Goal: Transaction & Acquisition: Obtain resource

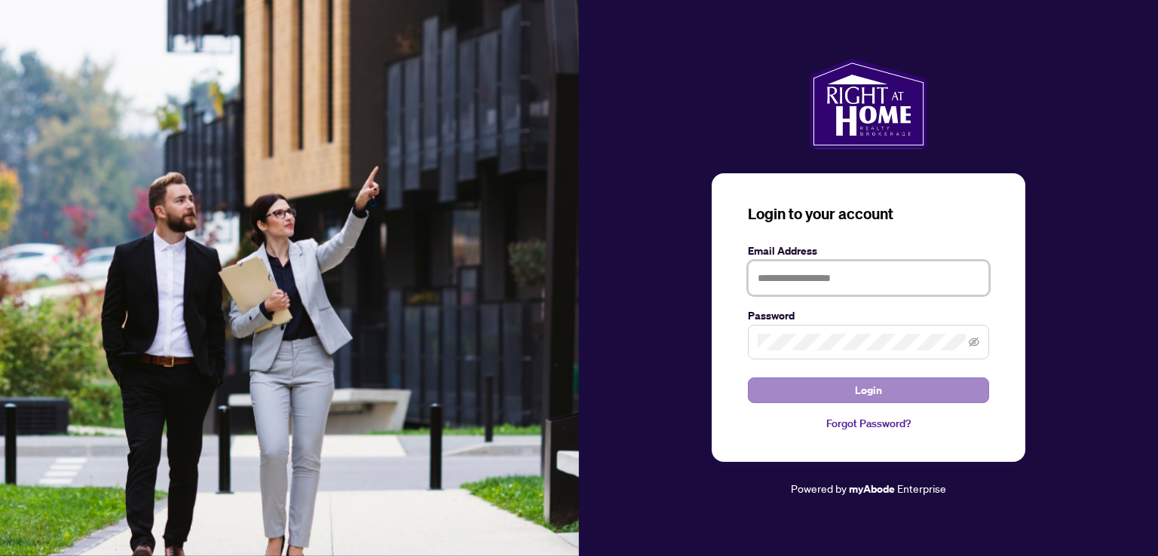
type input "**********"
click at [780, 384] on button "Login" at bounding box center [868, 391] width 241 height 26
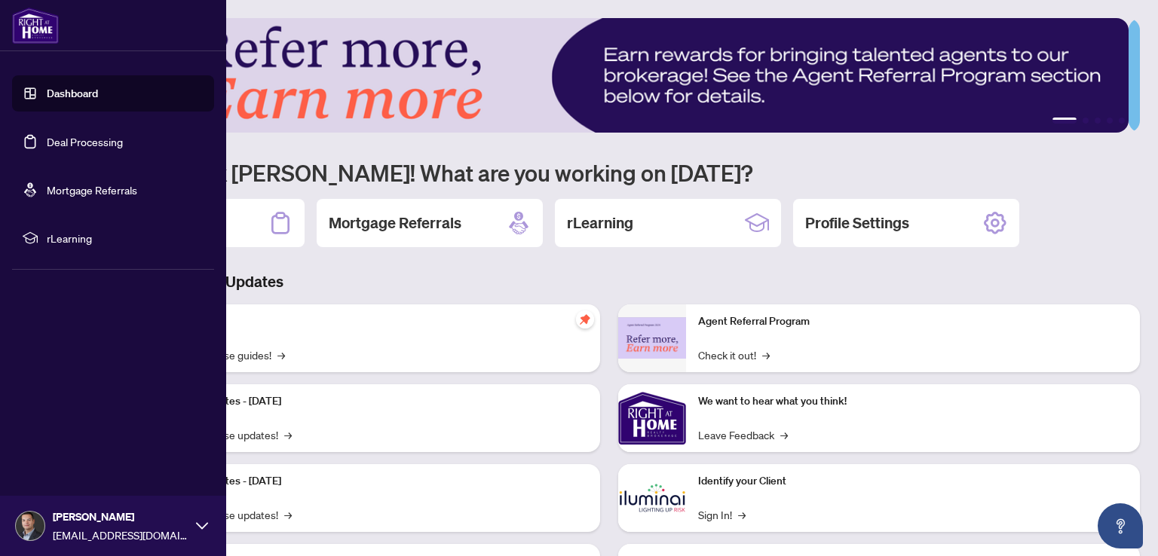
click at [84, 140] on link "Deal Processing" at bounding box center [85, 142] width 76 height 14
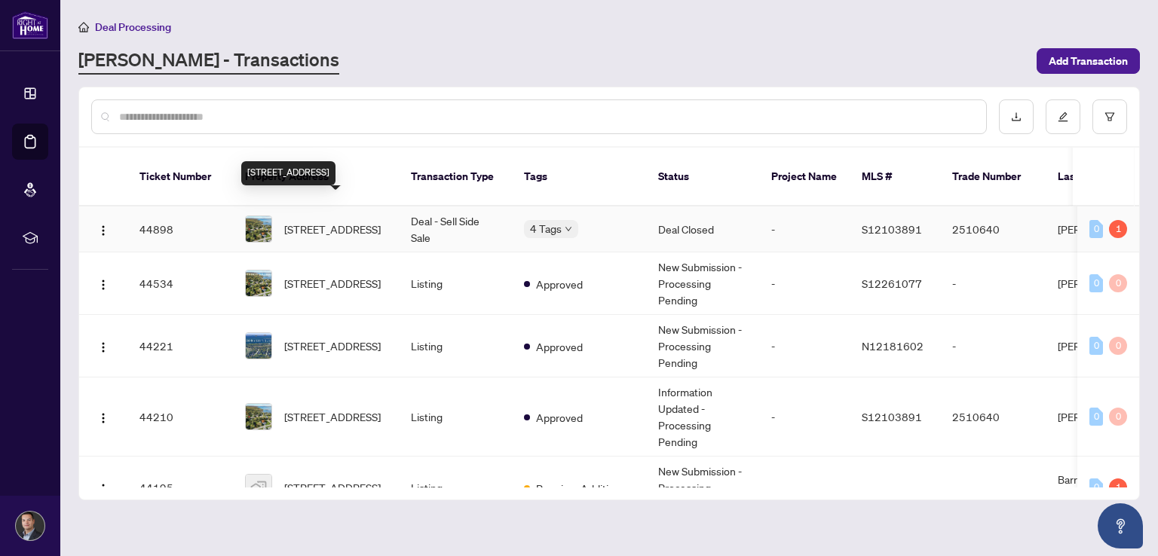
click at [363, 221] on span "[STREET_ADDRESS]" at bounding box center [332, 229] width 97 height 17
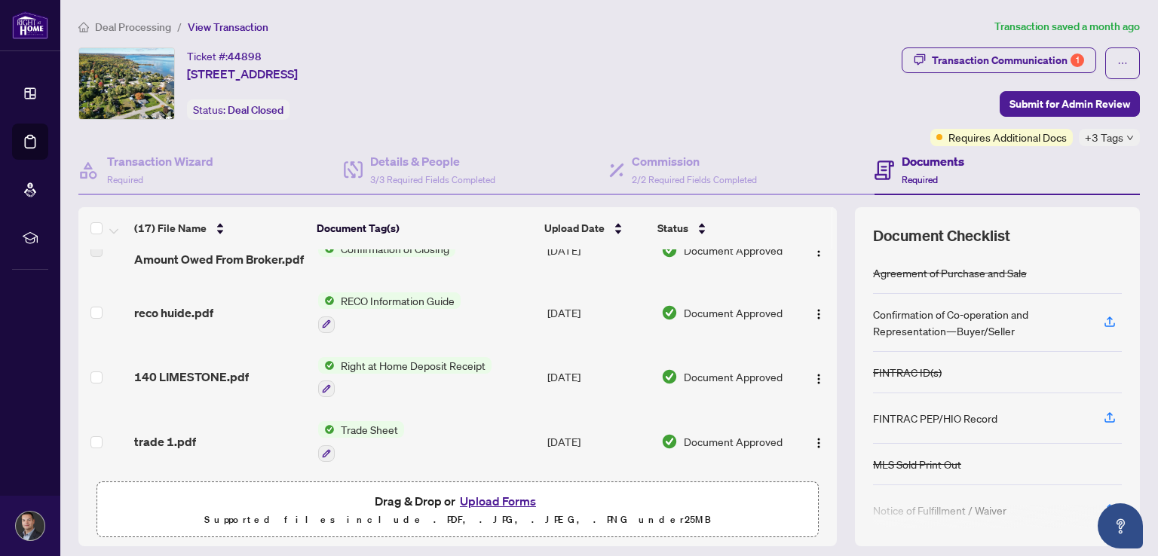
scroll to position [100, 0]
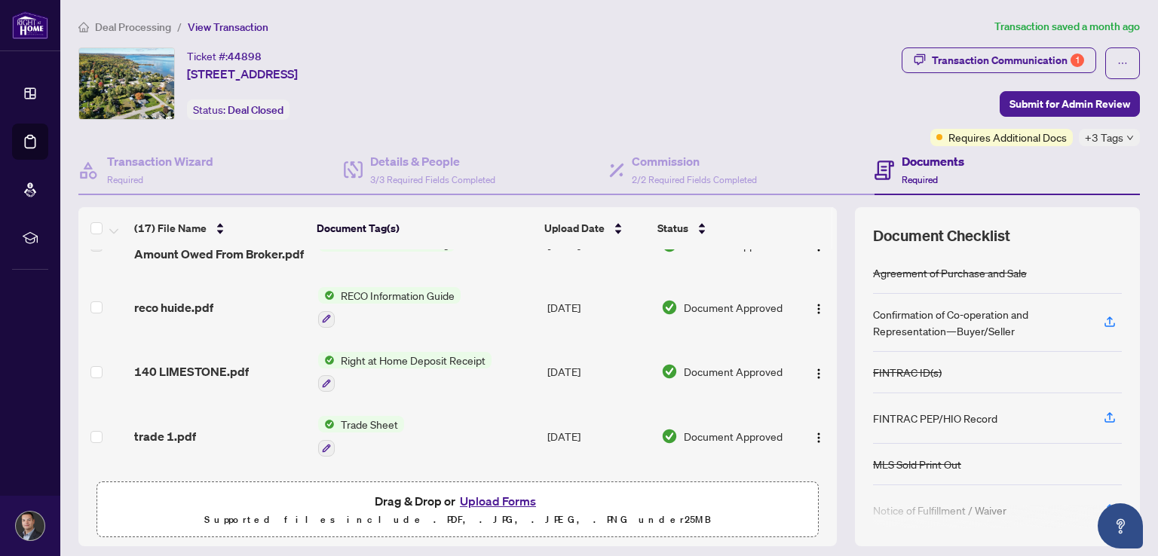
click at [376, 430] on div "Trade Sheet" at bounding box center [361, 436] width 86 height 41
click at [807, 430] on button "button" at bounding box center [819, 436] width 24 height 24
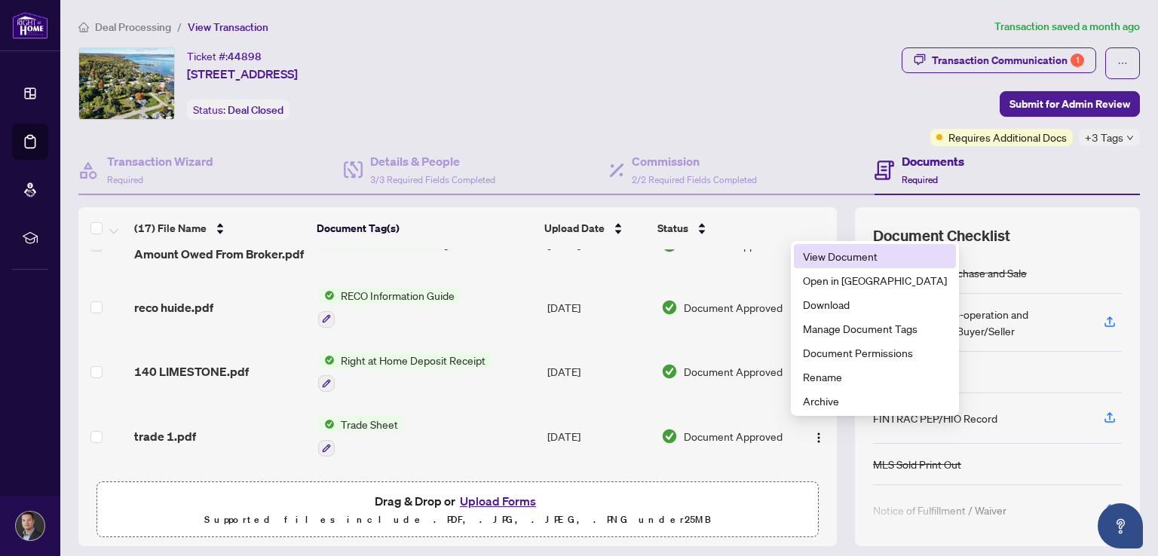
click at [844, 261] on span "View Document" at bounding box center [875, 256] width 144 height 17
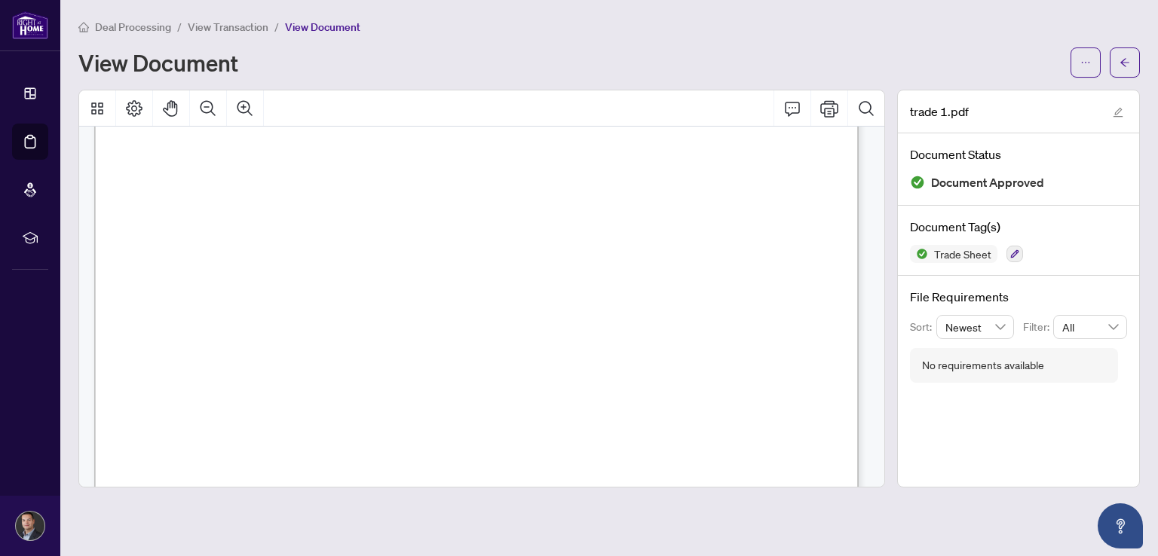
scroll to position [219, 0]
click at [244, 100] on icon "Zoom In" at bounding box center [245, 109] width 18 height 18
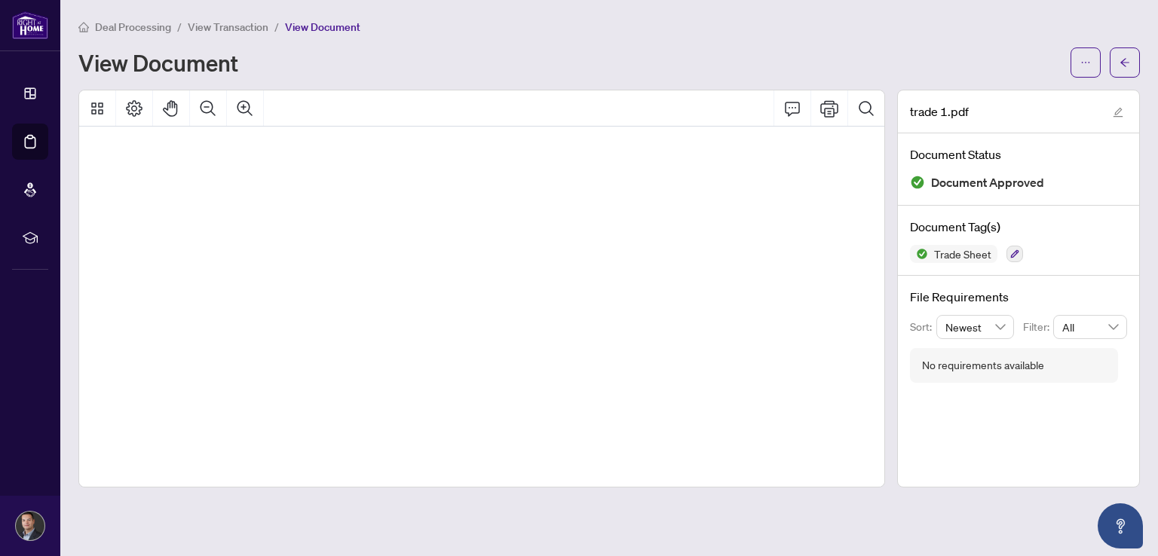
scroll to position [575, 96]
drag, startPoint x: 430, startPoint y: 310, endPoint x: 636, endPoint y: 300, distance: 206.1
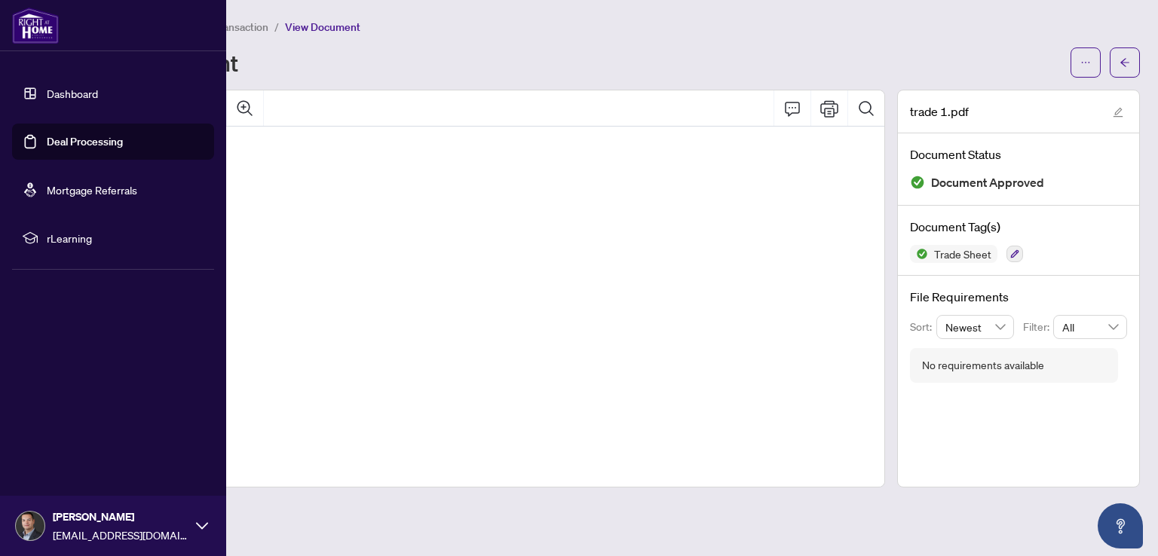
click at [87, 93] on link "Dashboard" at bounding box center [72, 94] width 51 height 14
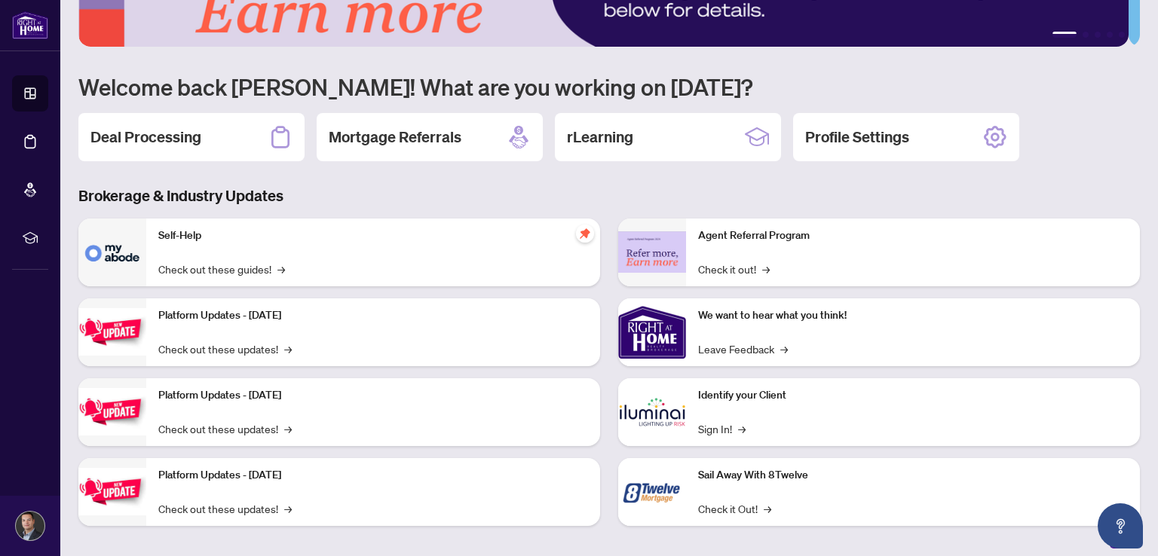
scroll to position [95, 0]
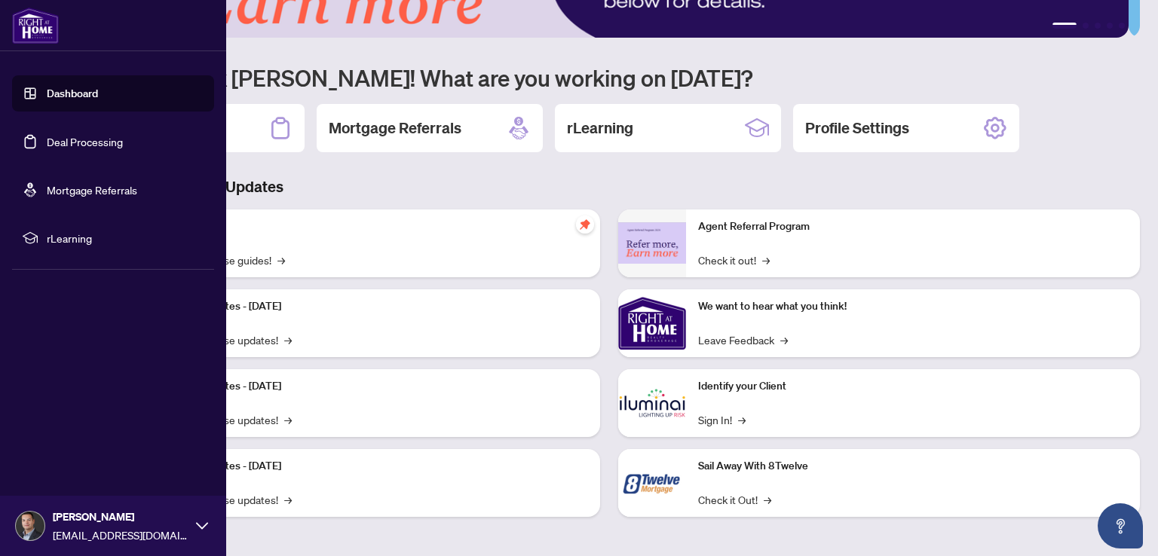
click at [76, 146] on link "Deal Processing" at bounding box center [85, 142] width 76 height 14
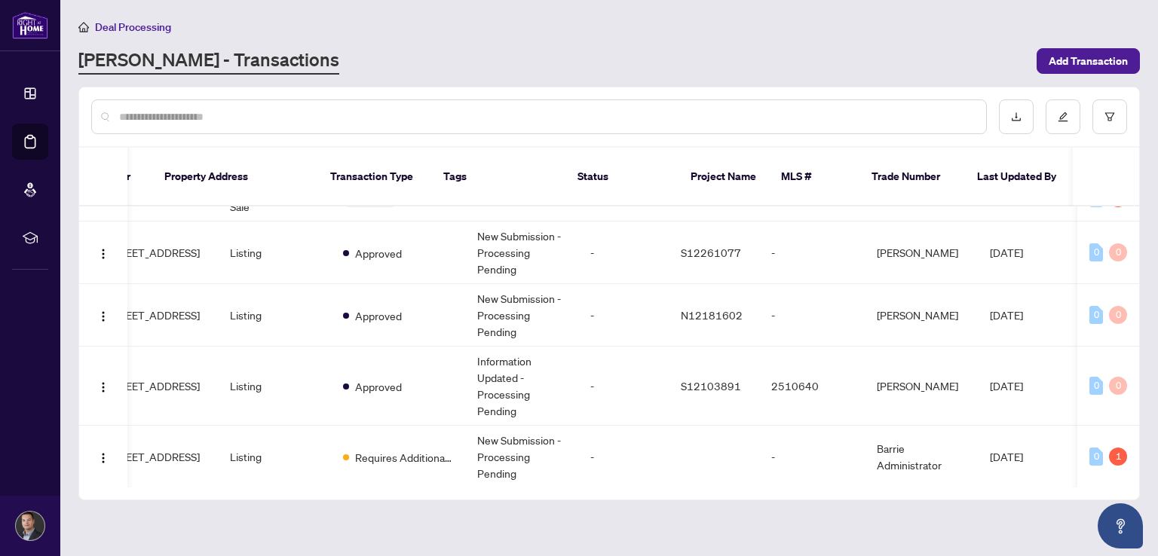
scroll to position [0, 181]
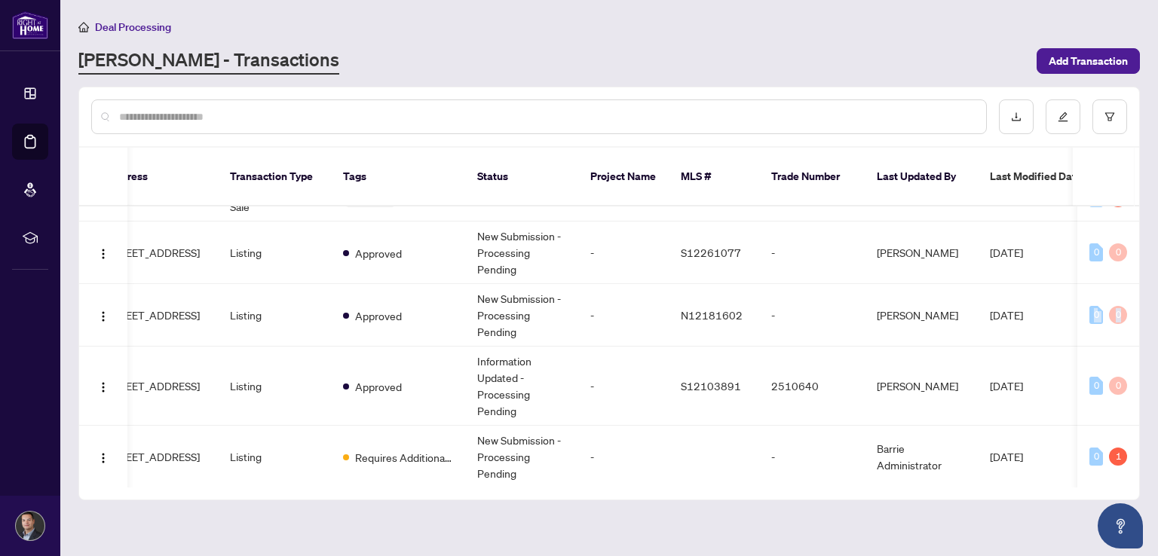
drag, startPoint x: 1134, startPoint y: 277, endPoint x: 1137, endPoint y: 297, distance: 19.8
click at [1137, 297] on div "44898 [STREET_ADDRESS] Deal - Sell Side Sale 4 Tags Deal Closed - S12103891 251…" at bounding box center [609, 347] width 1060 height 281
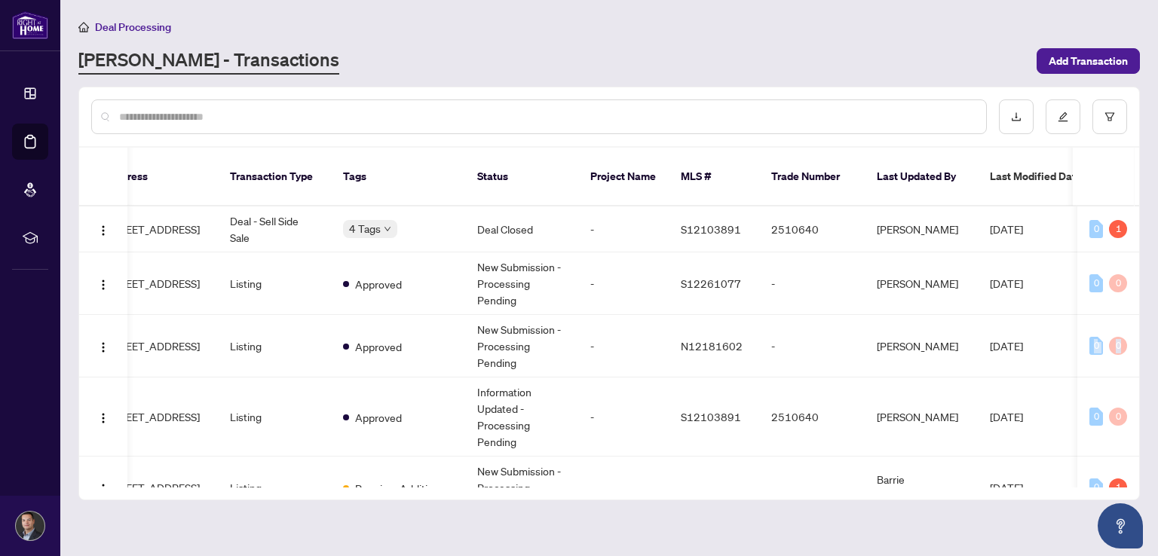
scroll to position [0, 0]
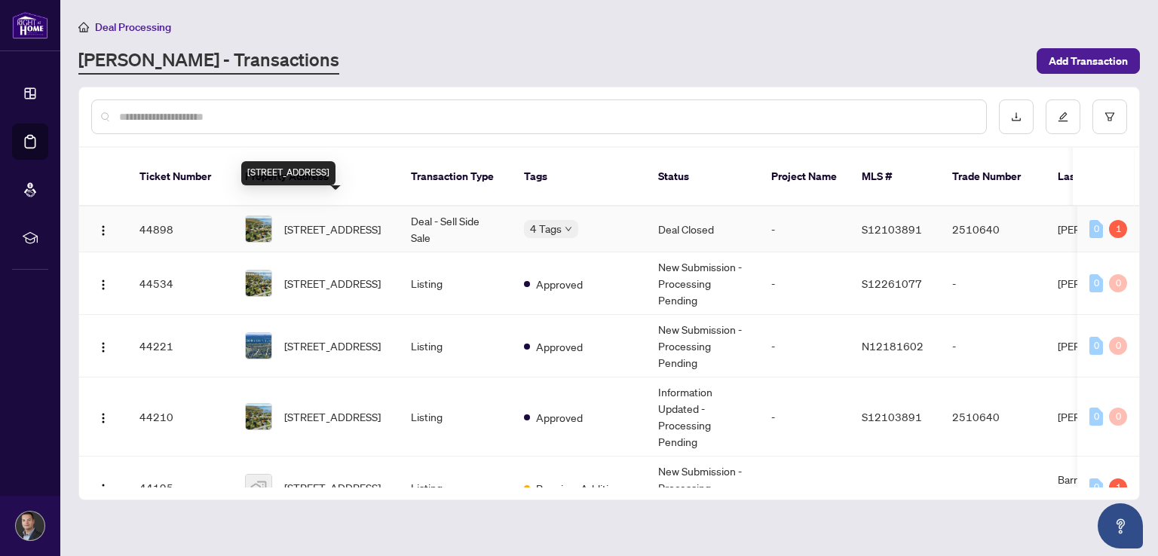
click at [358, 221] on span "[STREET_ADDRESS]" at bounding box center [332, 229] width 97 height 17
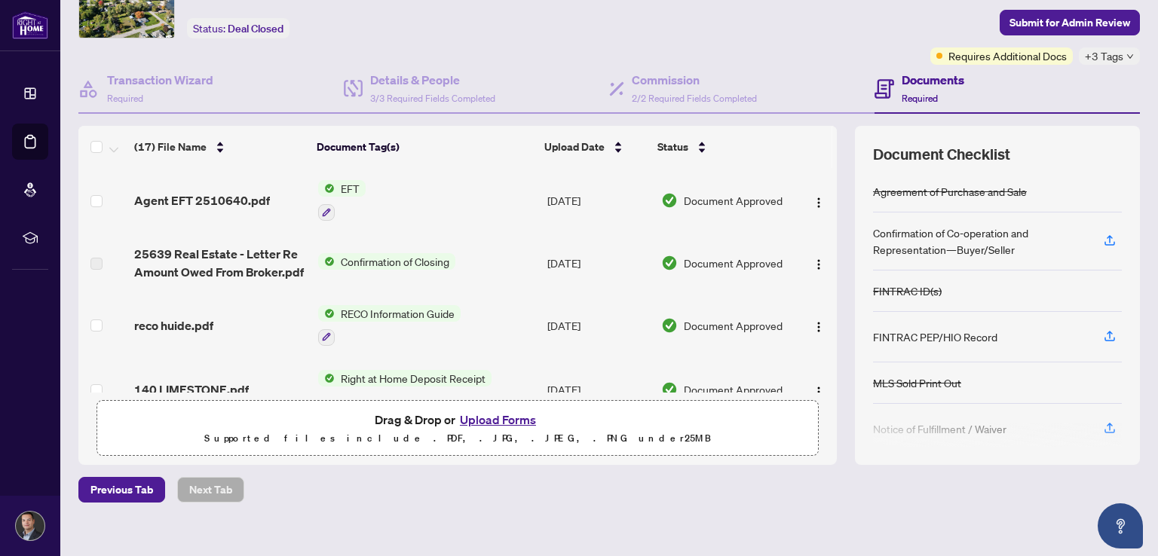
scroll to position [97, 0]
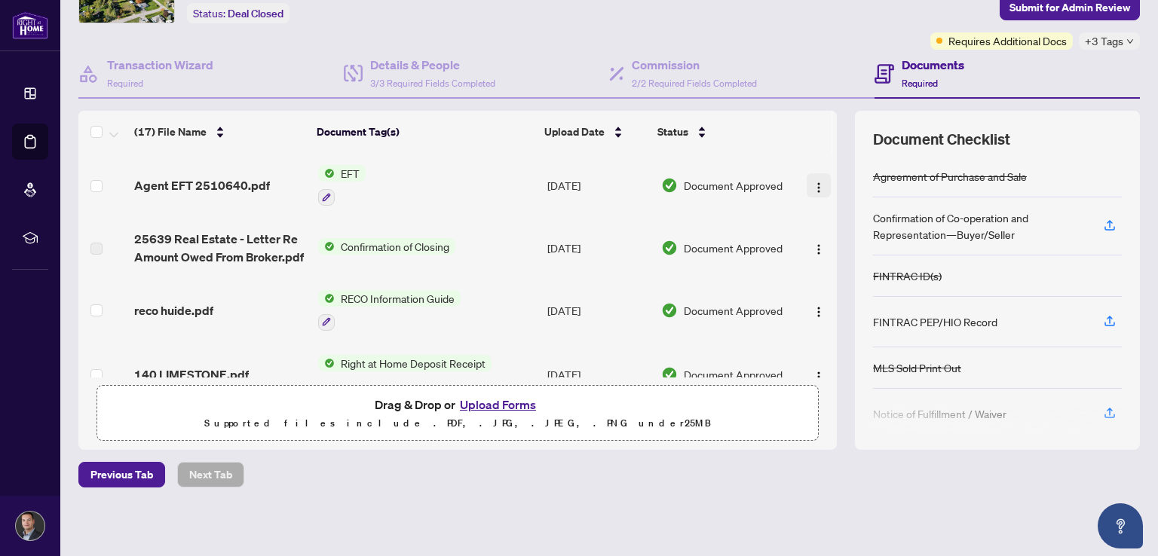
click at [813, 182] on img "button" at bounding box center [819, 188] width 12 height 12
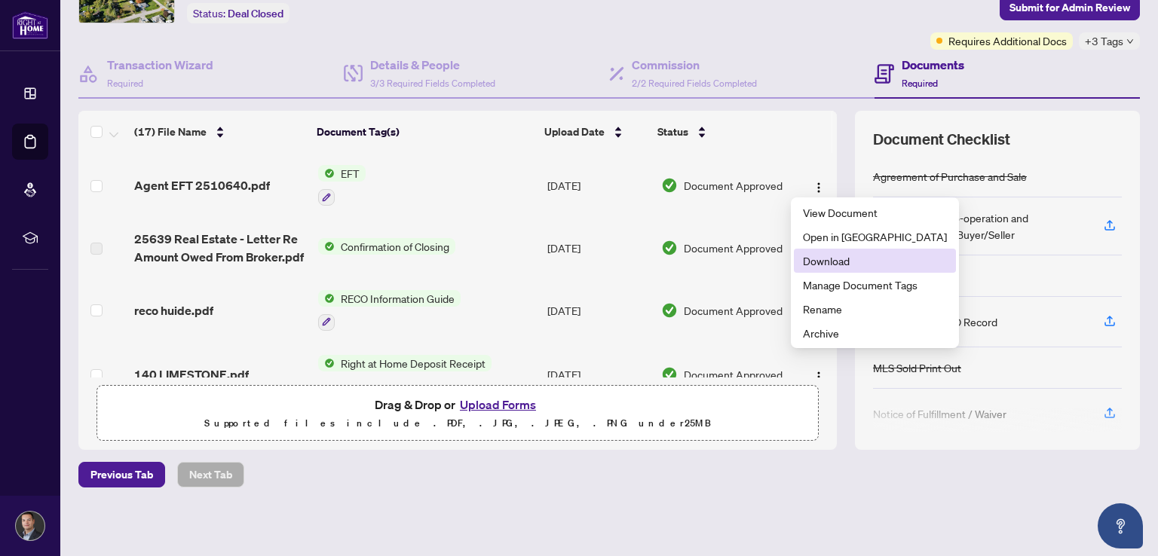
click at [818, 260] on span "Download" at bounding box center [875, 261] width 144 height 17
